Goal: Find specific page/section: Find specific page/section

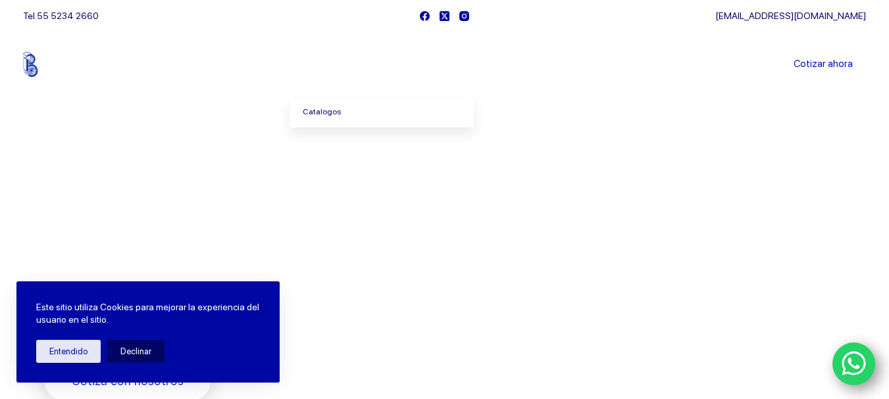
click at [329, 109] on link "Catalogos" at bounding box center [381, 112] width 184 height 30
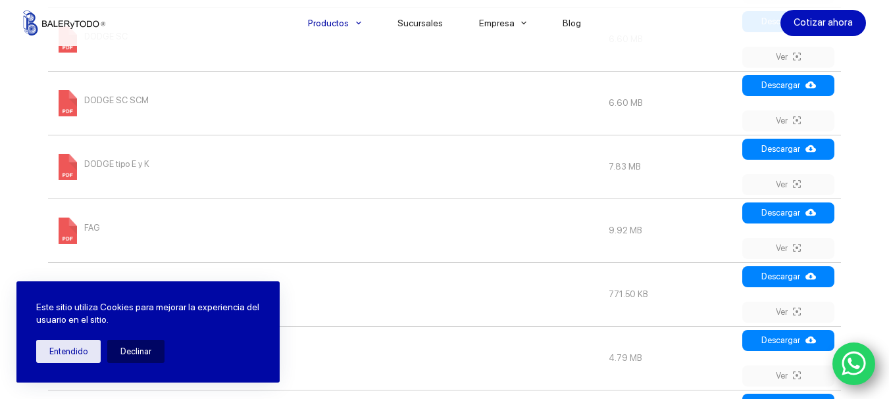
scroll to position [921, 0]
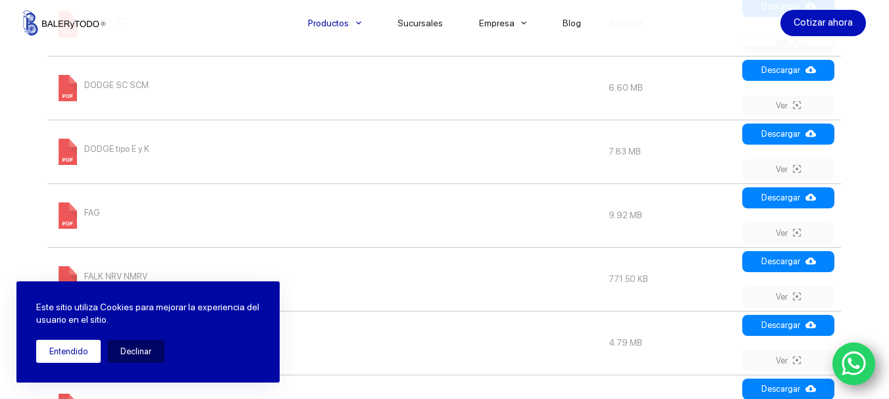
click at [79, 353] on button "Entendido" at bounding box center [68, 351] width 64 height 23
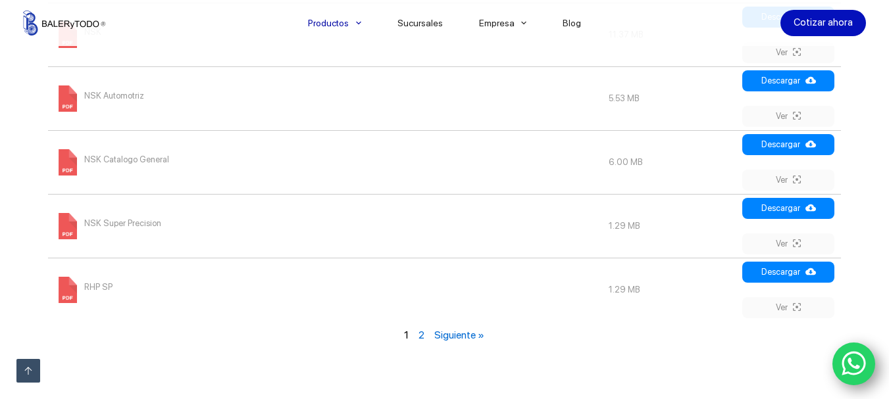
scroll to position [1644, 0]
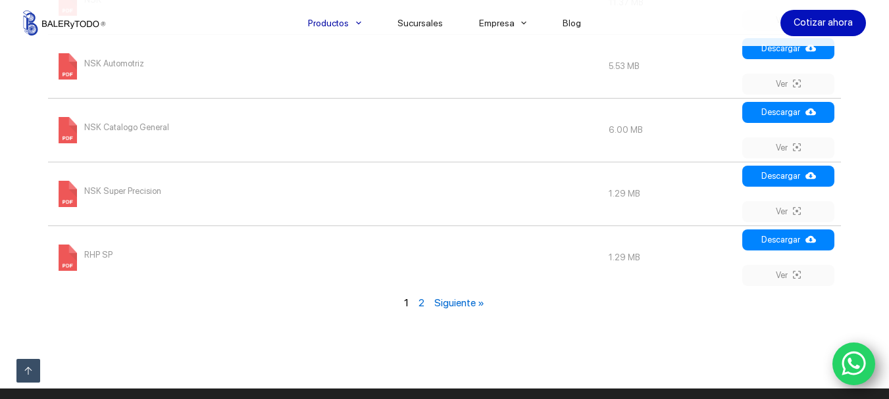
click at [422, 303] on link "2" at bounding box center [421, 303] width 6 height 12
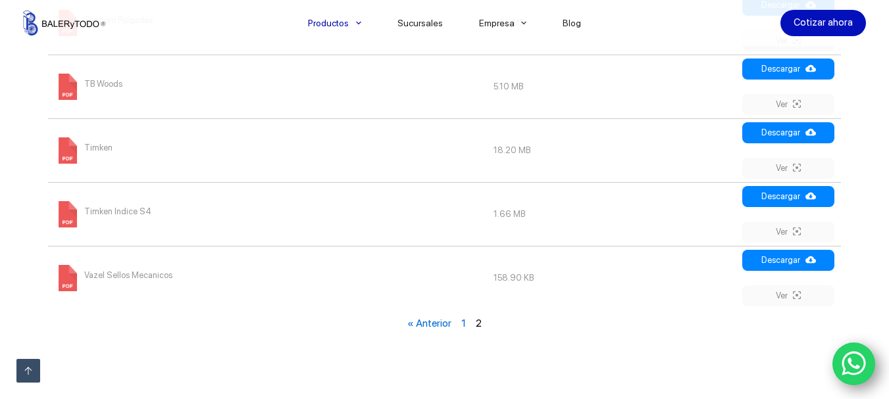
scroll to position [881, 0]
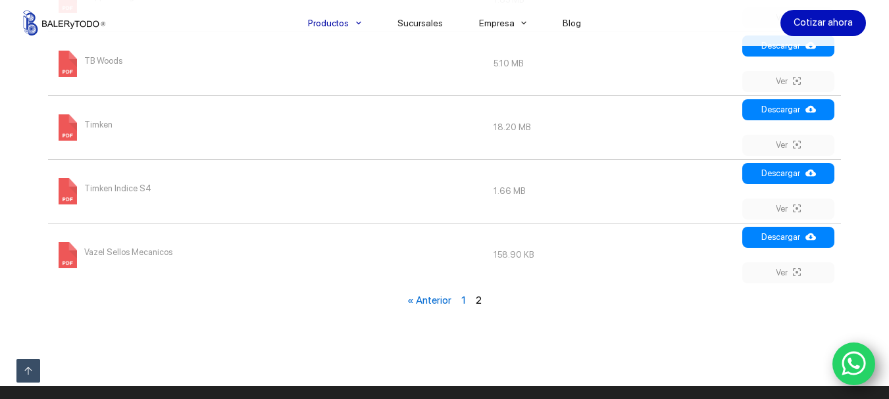
scroll to position [1241, 0]
